Goal: Information Seeking & Learning: Learn about a topic

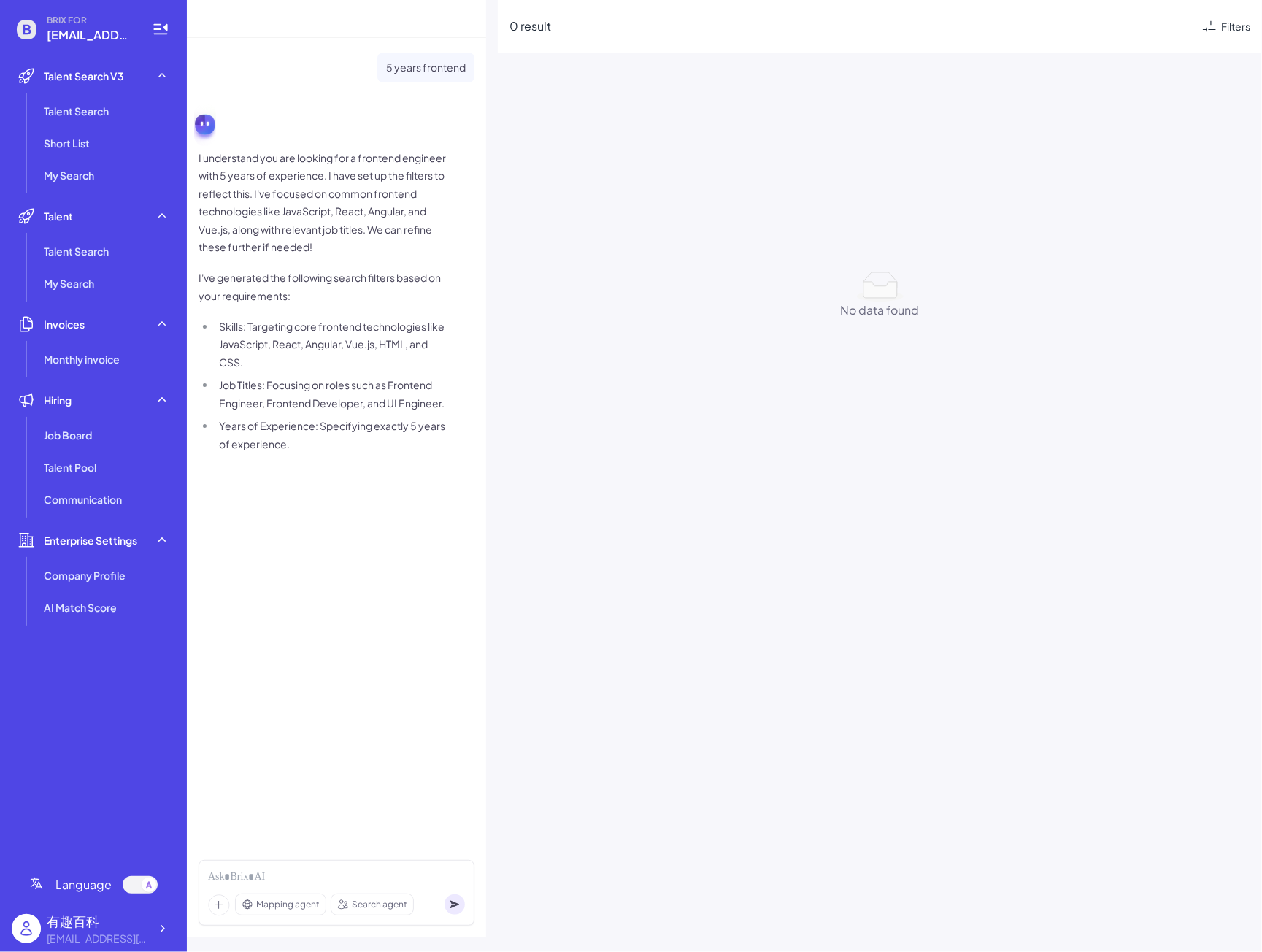
click at [252, 88] on div "5 years frontend I understand you are looking for a frontend engineer with 5 ye…" at bounding box center [337, 261] width 276 height 417
click at [83, 116] on span "Talent Search" at bounding box center [76, 111] width 65 height 15
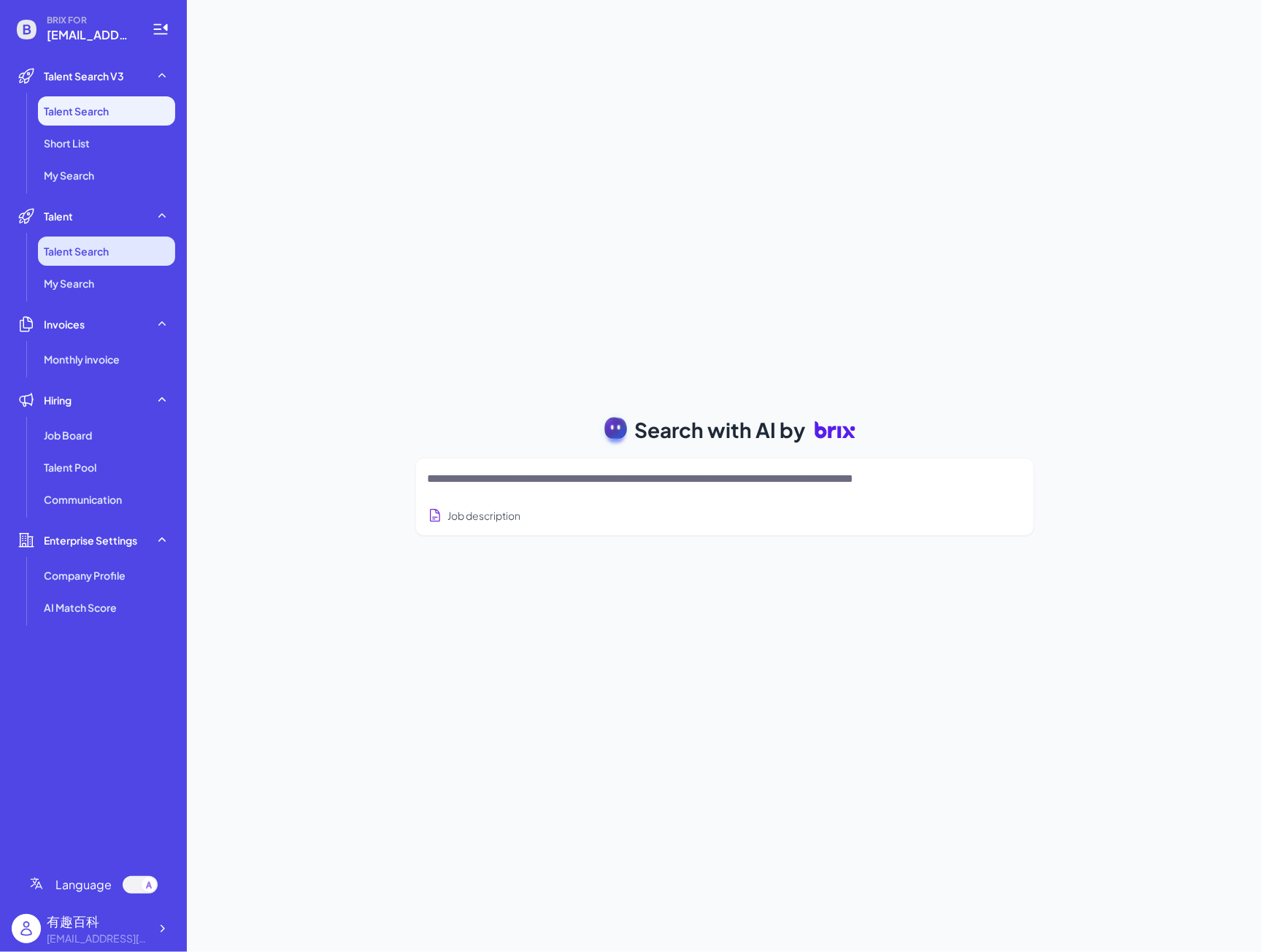
click at [96, 249] on span "Talent Search" at bounding box center [76, 251] width 65 height 15
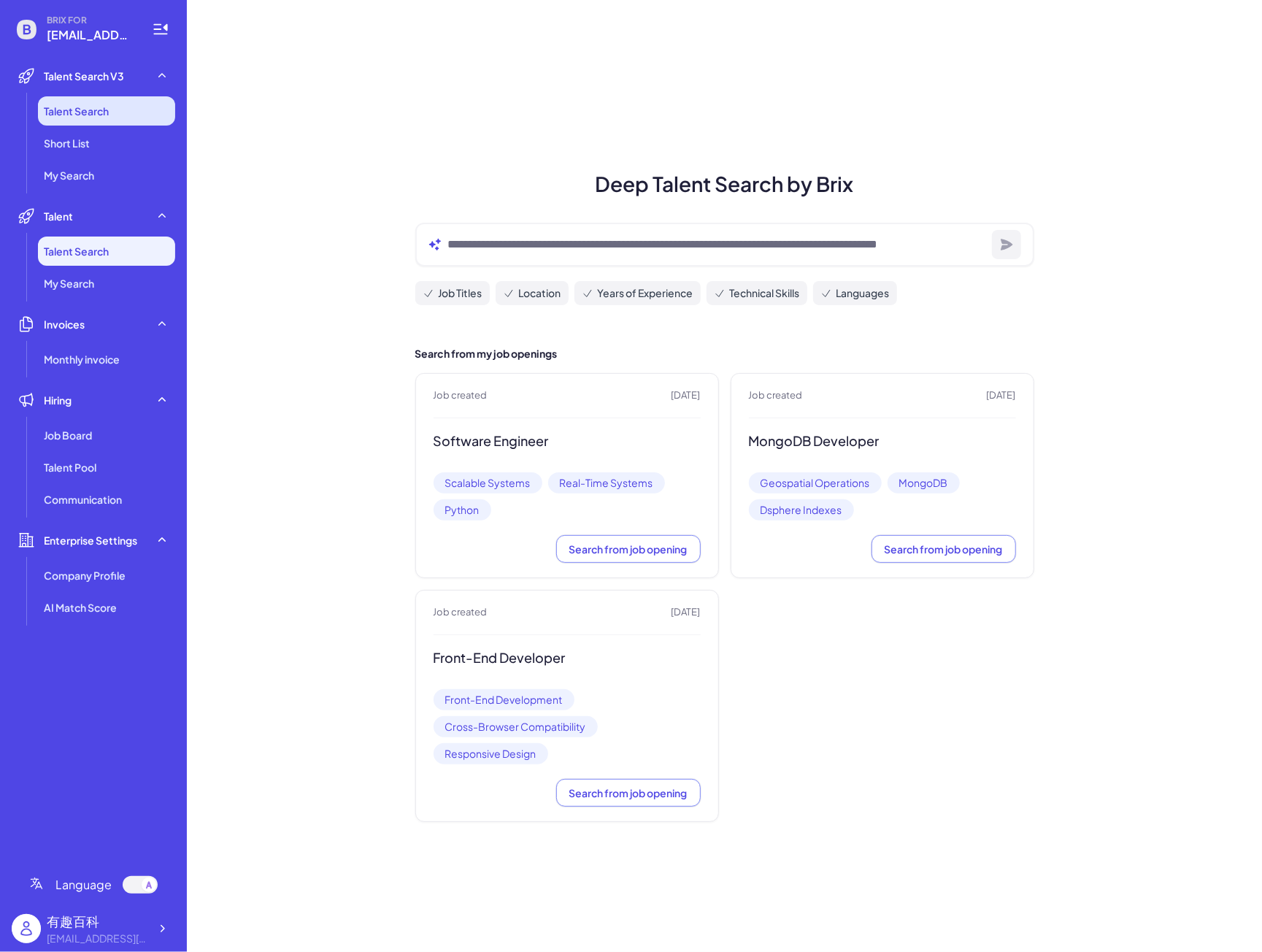
click at [86, 106] on span "Talent Search" at bounding box center [76, 111] width 65 height 15
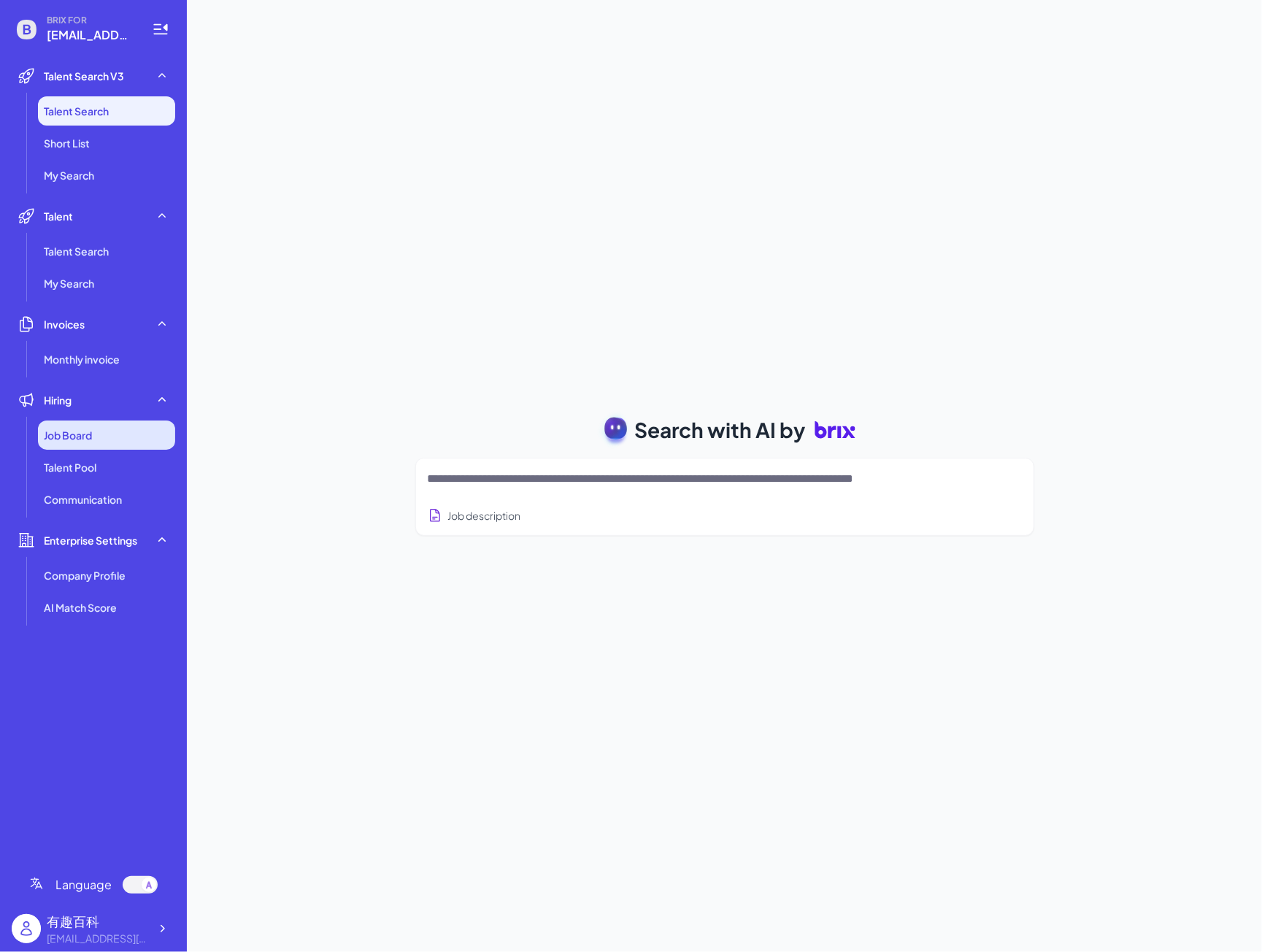
click at [70, 431] on span "Job Board" at bounding box center [67, 434] width 48 height 15
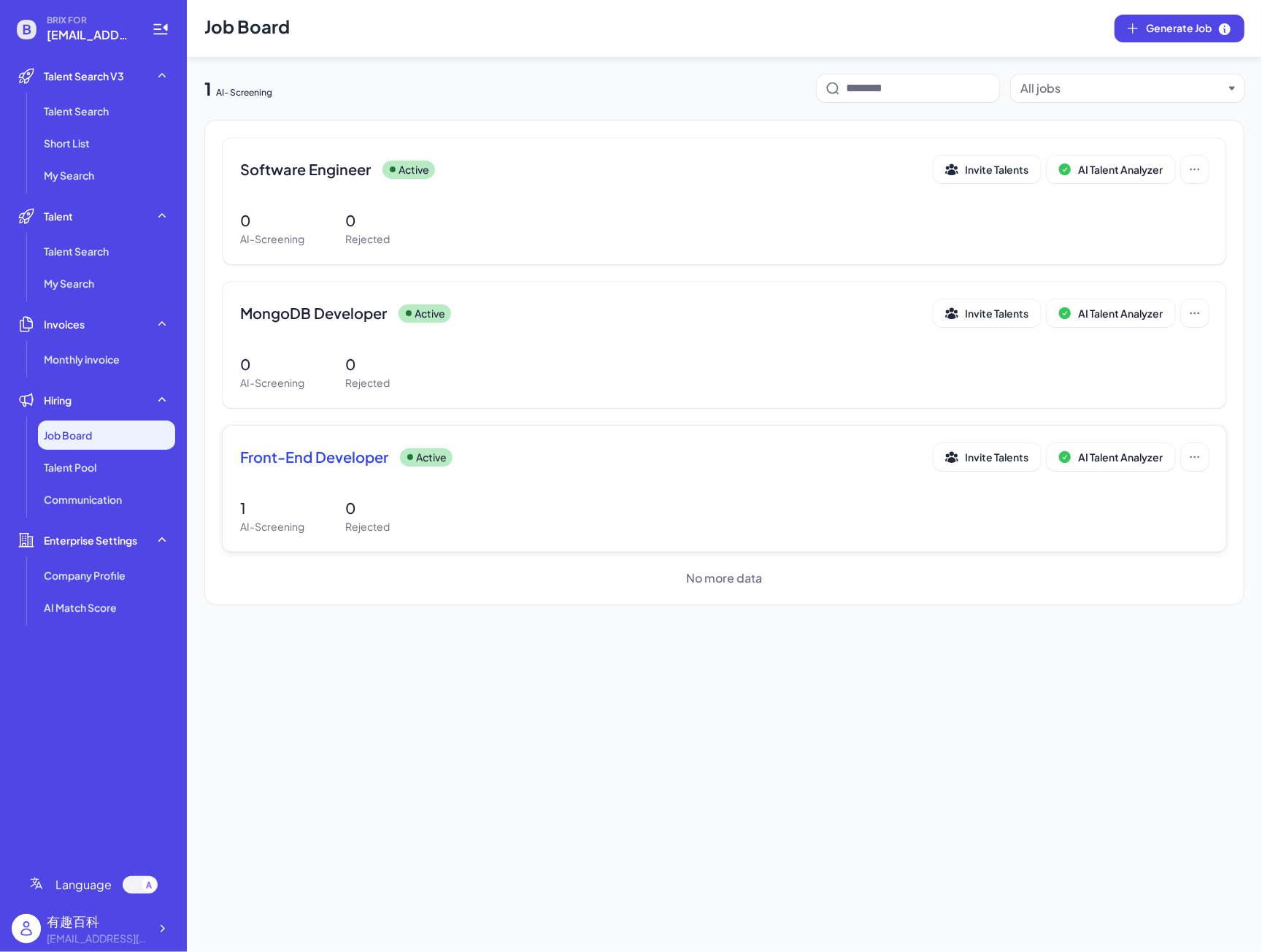
click at [291, 446] on div "Front-End Developer Active Invite Talents AI Talent Analyzer" at bounding box center [724, 457] width 969 height 28
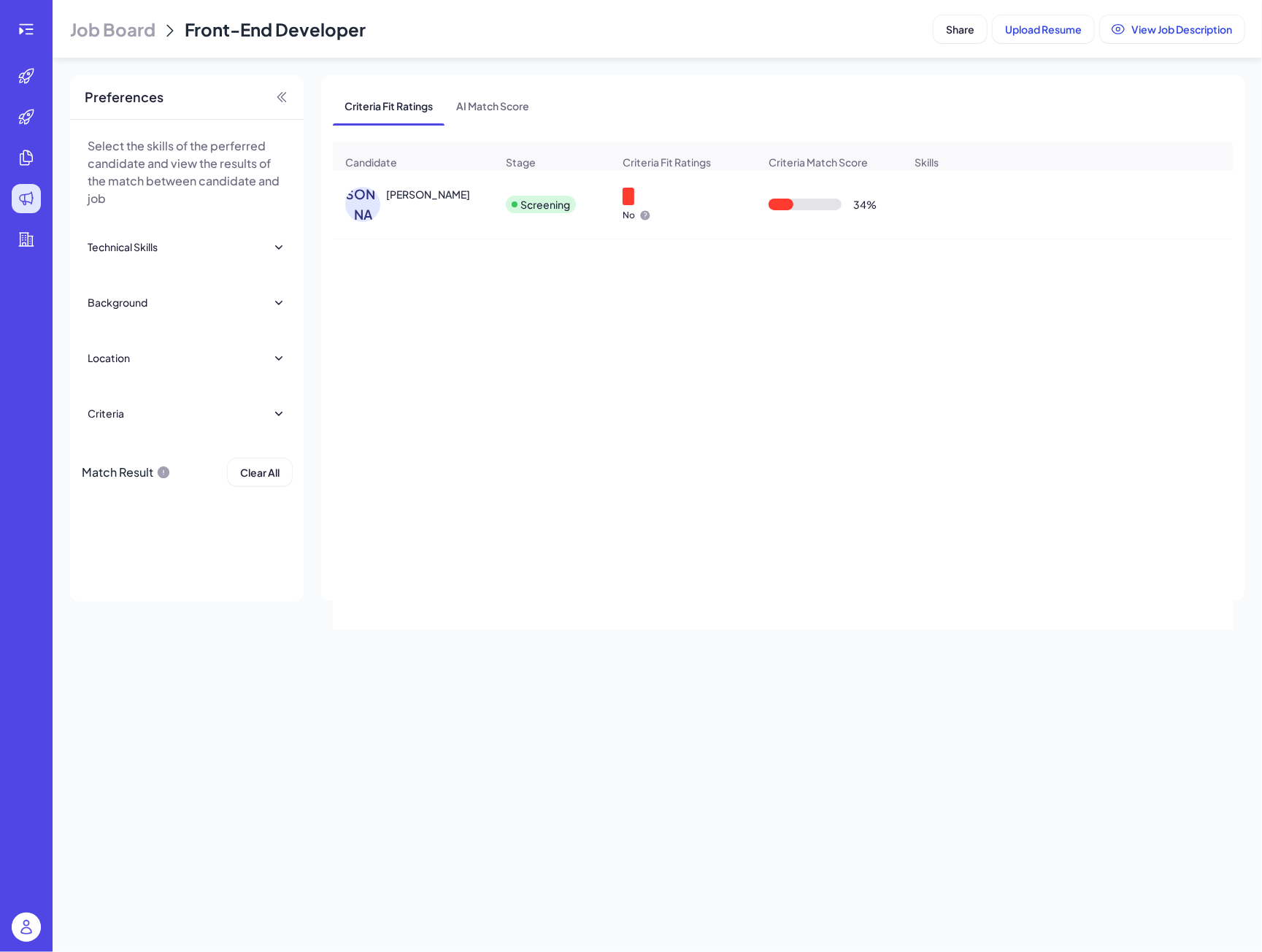
click at [392, 195] on div "[PERSON_NAME]" at bounding box center [428, 193] width 84 height 15
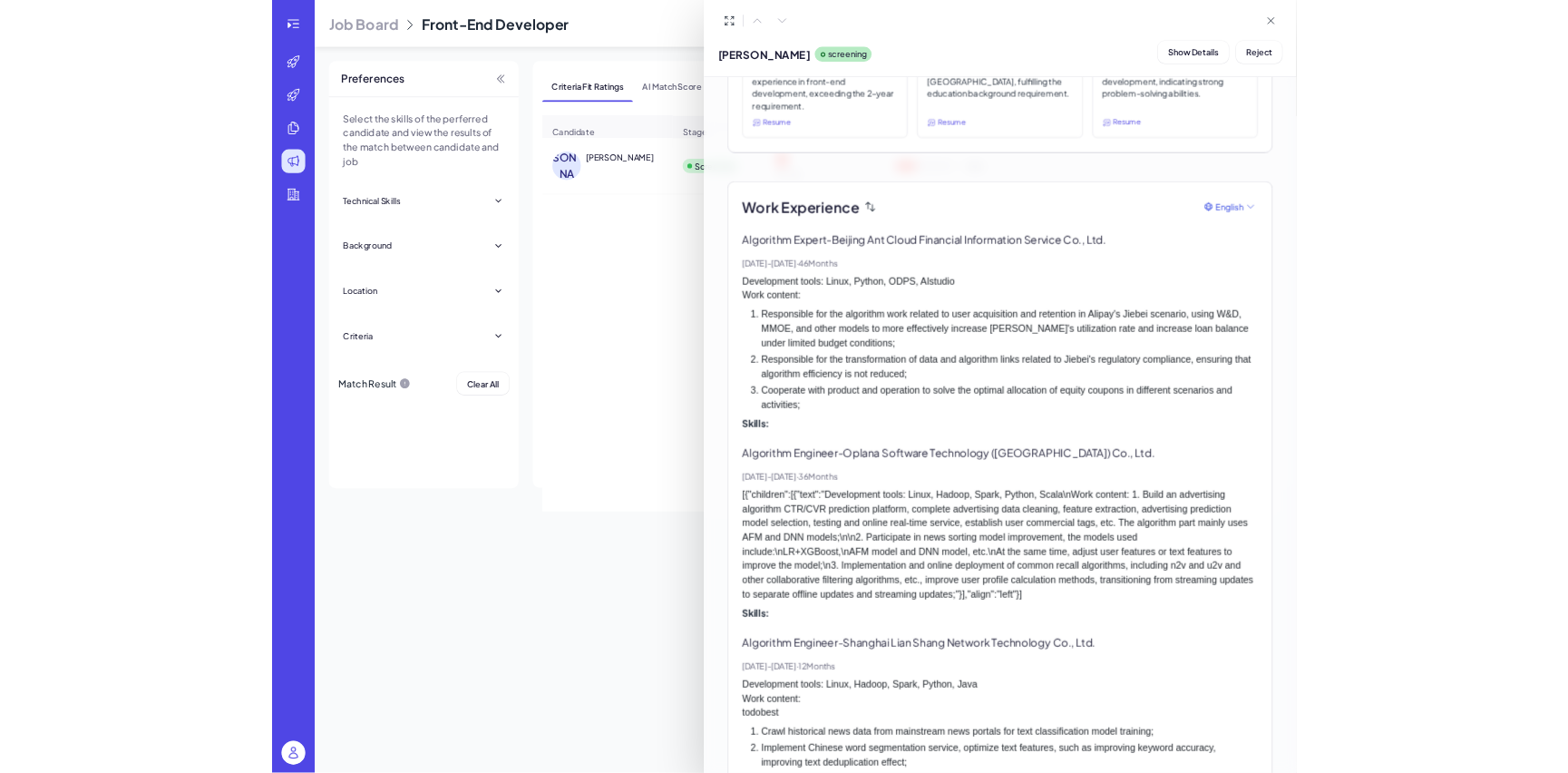
scroll to position [272, 0]
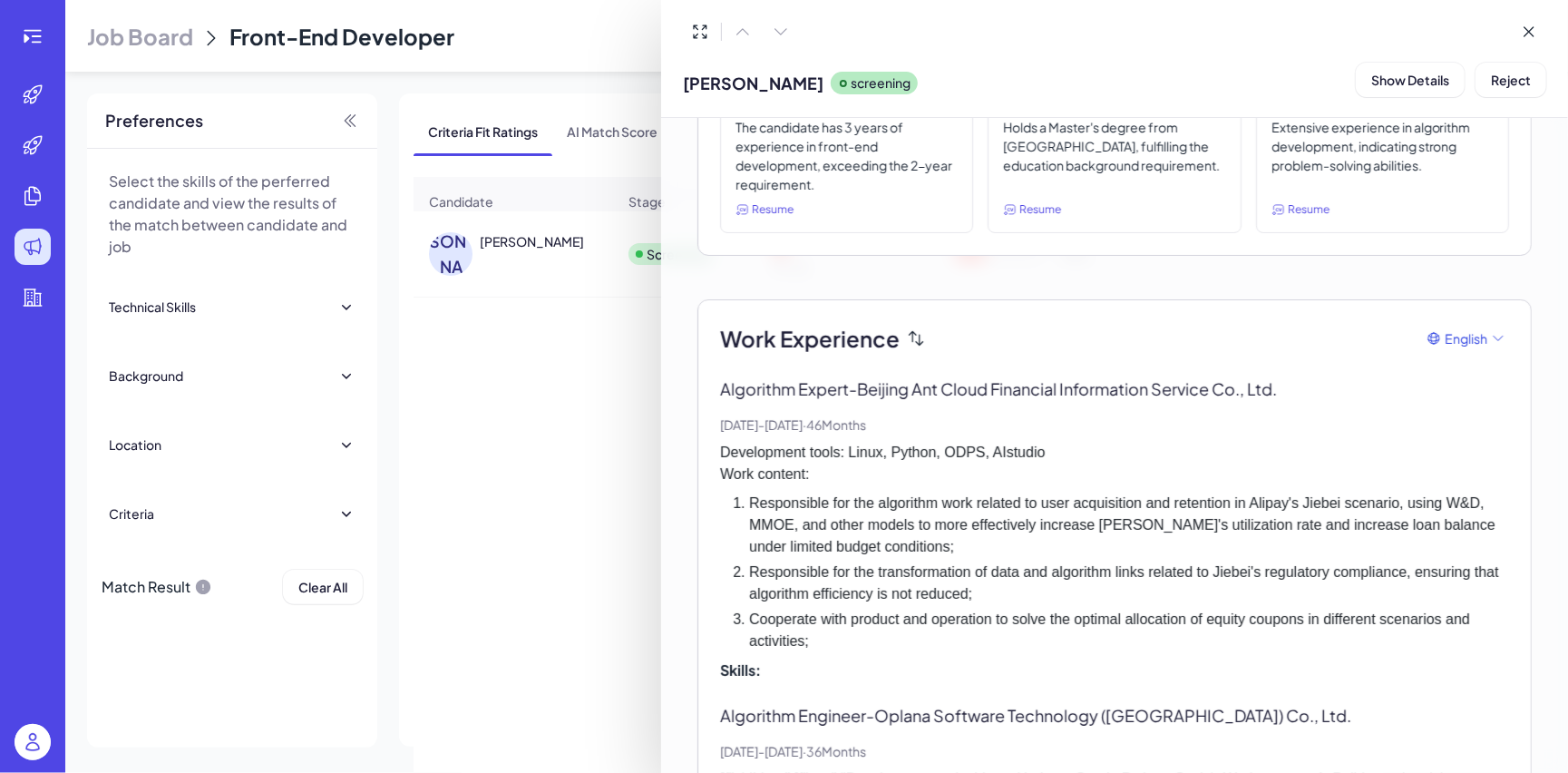
click at [787, 133] on p "The candidate has 3 years of experience in front-end development, exceeding the…" at bounding box center [847, 156] width 222 height 76
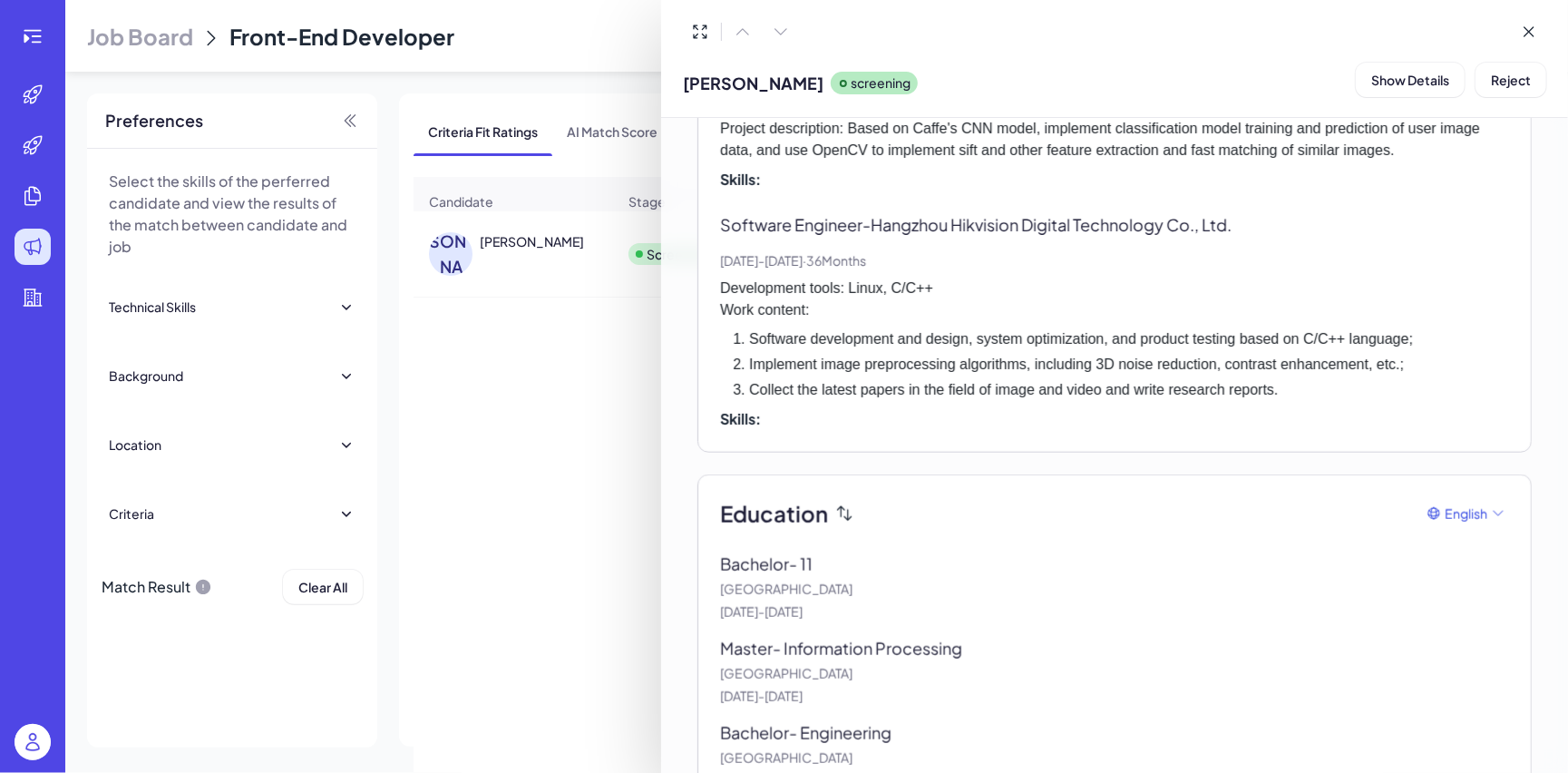
scroll to position [1599, 0]
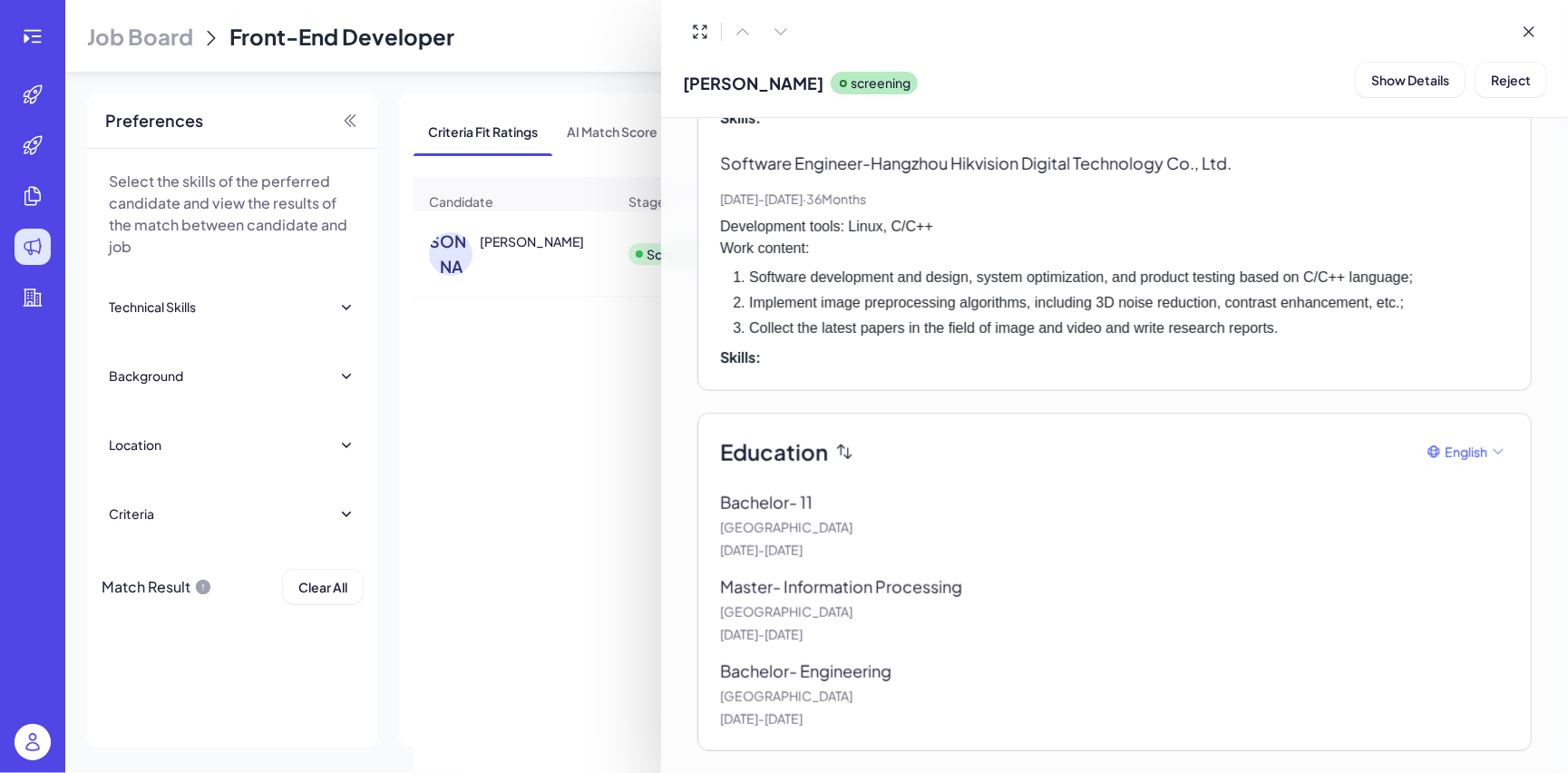
click at [1047, 280] on li "Software development and design, system optimization, and product testing based…" at bounding box center [1129, 278] width 760 height 22
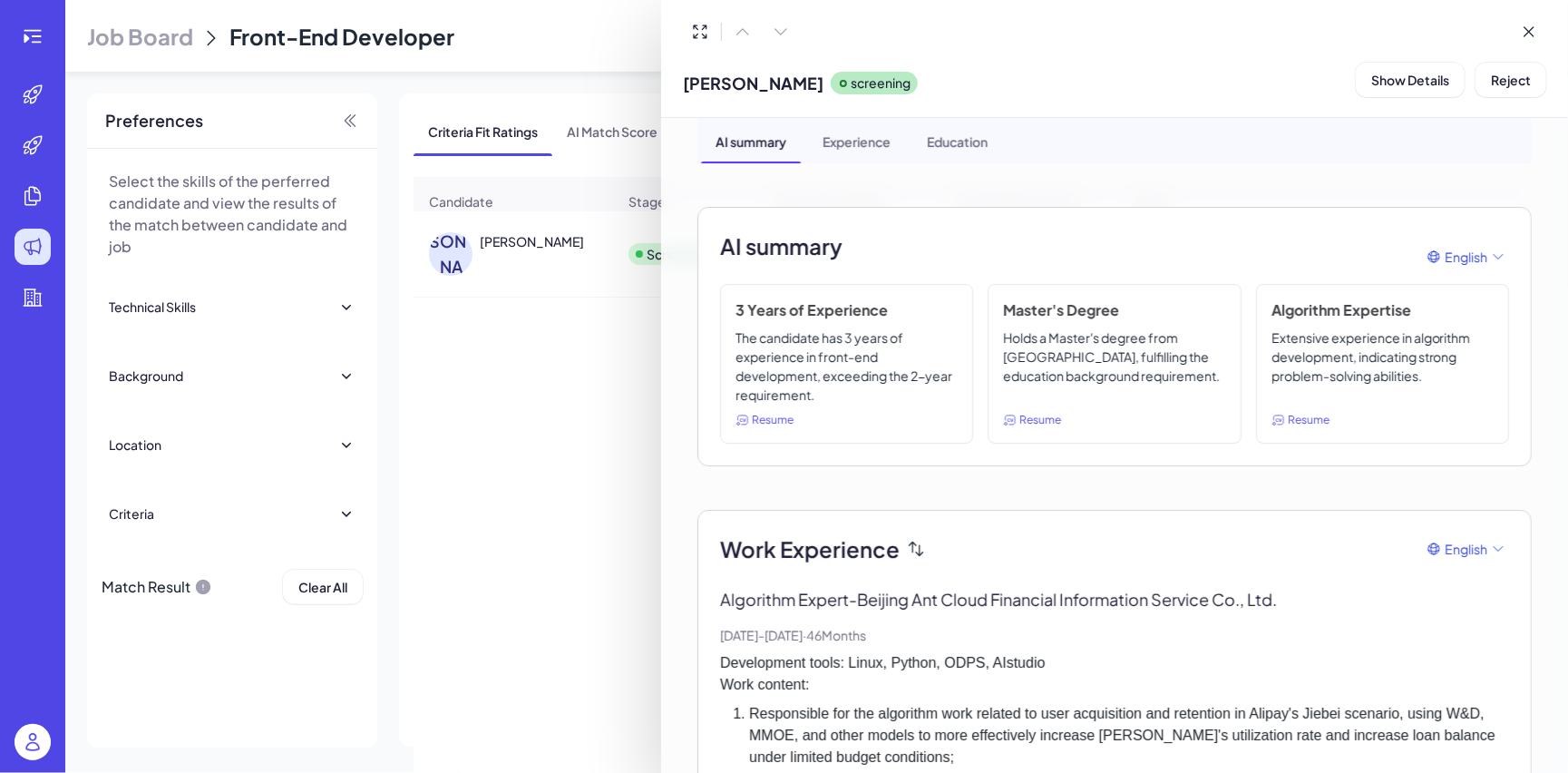
scroll to position [0, 0]
